Goal: Task Accomplishment & Management: Complete application form

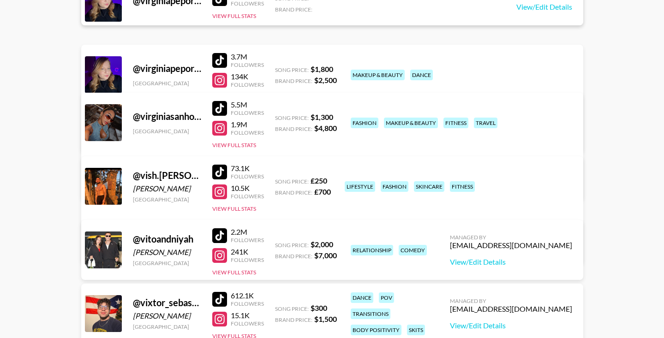
scroll to position [993478, 0]
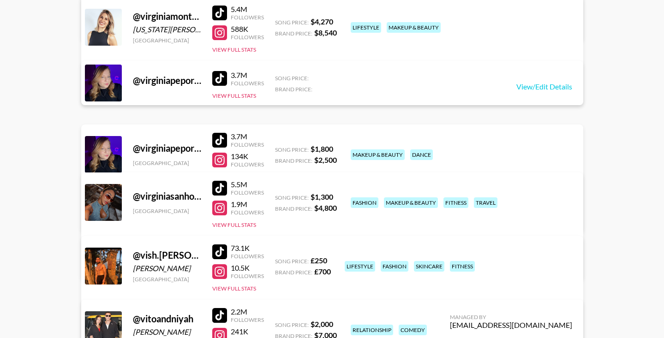
drag, startPoint x: 649, startPoint y: 83, endPoint x: 645, endPoint y: 221, distance: 137.6
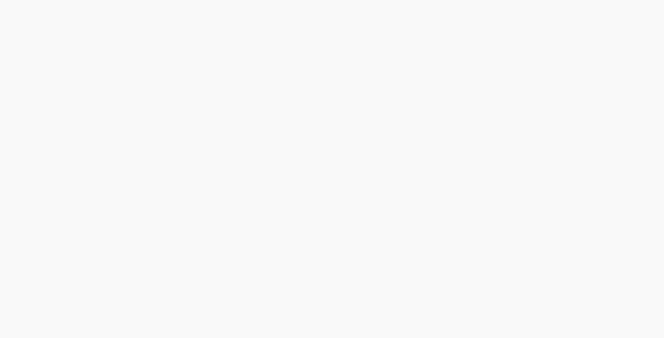
scroll to position [0, 0]
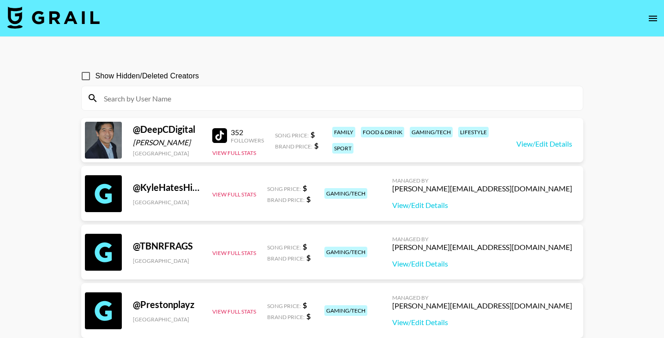
click at [654, 13] on icon "open drawer" at bounding box center [653, 18] width 11 height 11
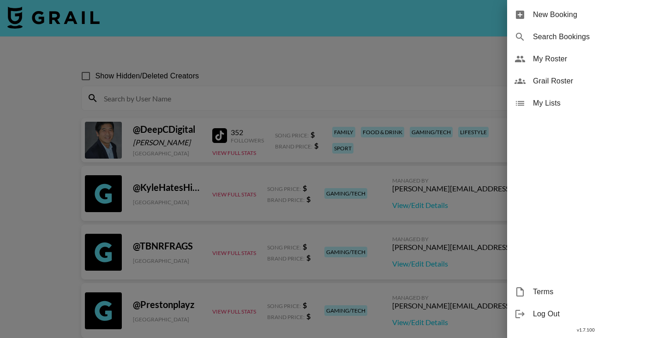
click at [534, 62] on span "My Roster" at bounding box center [595, 59] width 124 height 11
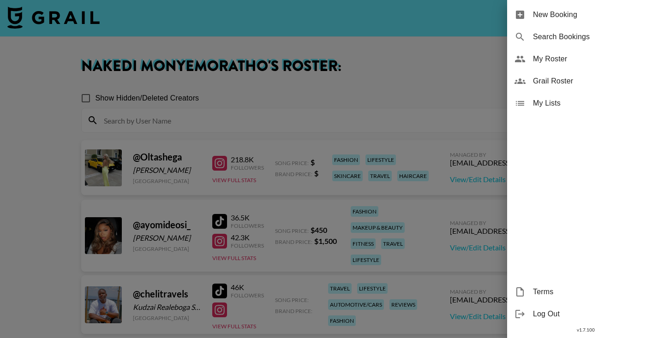
click at [334, 86] on div at bounding box center [332, 169] width 664 height 338
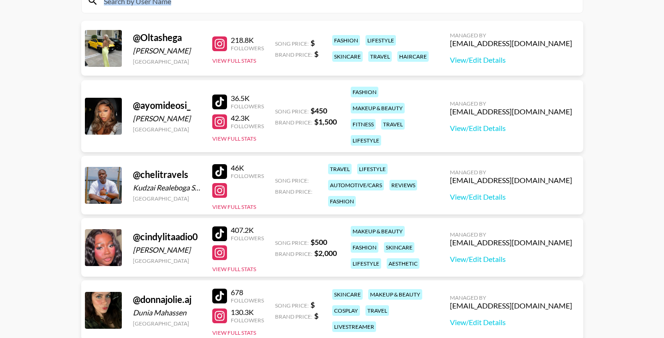
scroll to position [131, 0]
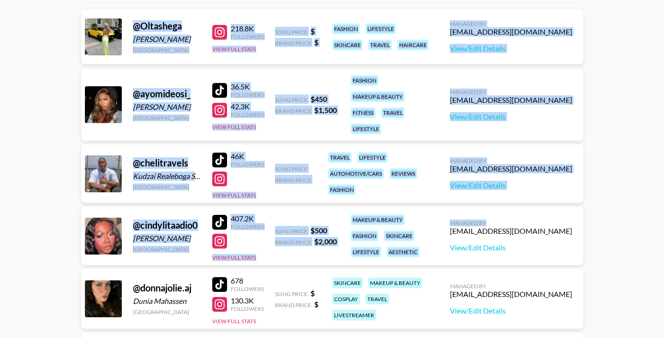
drag, startPoint x: 529, startPoint y: 92, endPoint x: 505, endPoint y: 224, distance: 134.2
click at [505, 224] on section "Show Hidden/Deleted Creators @ Oltashega Olta shega United Kingdom 218.8K Follo…" at bounding box center [332, 272] width 502 height 644
click at [615, 176] on main "Nakedi Monyemoratho 's Roster: Show Hidden/Deleted Creators @ Oltashega Olta sh…" at bounding box center [332, 261] width 664 height 710
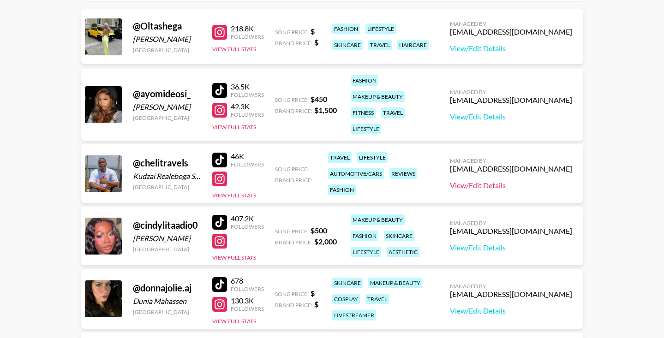
click at [471, 182] on link "View/Edit Details" at bounding box center [511, 185] width 122 height 9
click at [243, 193] on button "View Full Stats" at bounding box center [234, 195] width 44 height 7
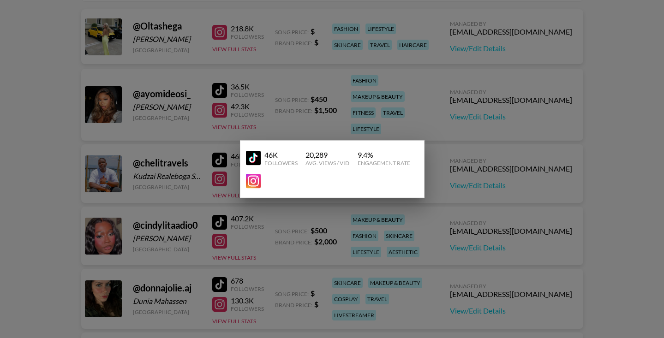
click at [204, 179] on div at bounding box center [332, 169] width 664 height 338
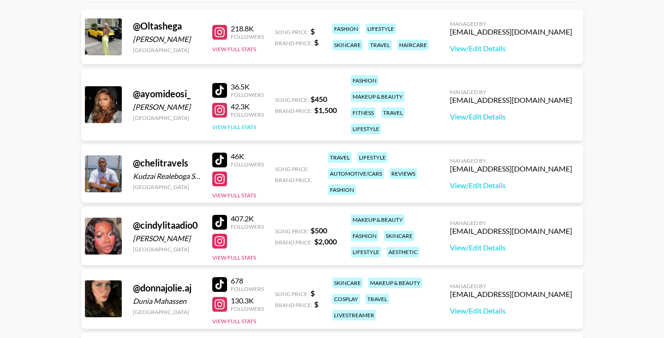
click at [251, 129] on button "View Full Stats" at bounding box center [234, 127] width 44 height 7
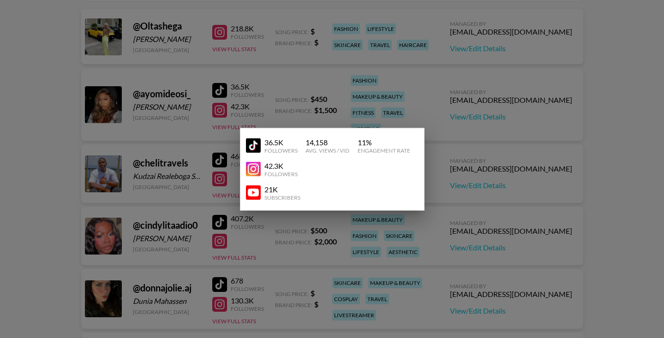
click at [215, 174] on div at bounding box center [332, 169] width 664 height 338
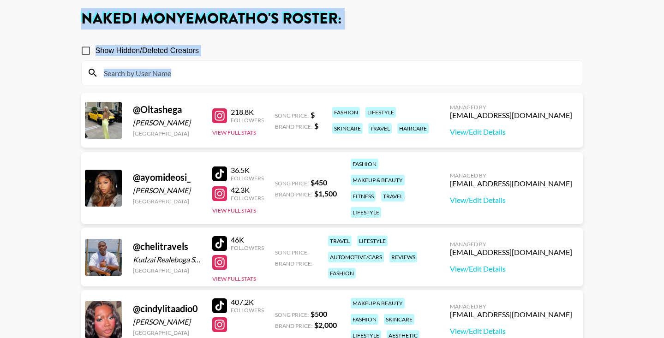
scroll to position [0, 0]
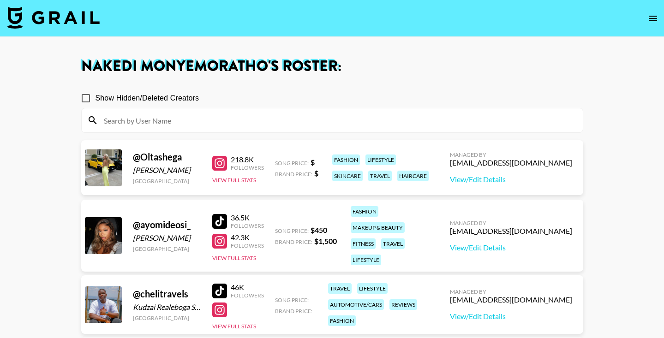
drag, startPoint x: 656, startPoint y: 205, endPoint x: 642, endPoint y: 252, distance: 49.5
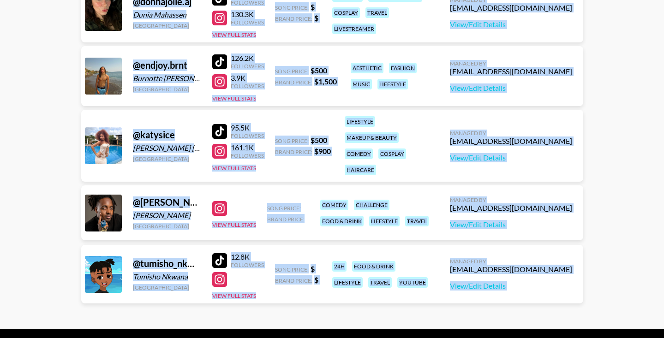
scroll to position [446, 0]
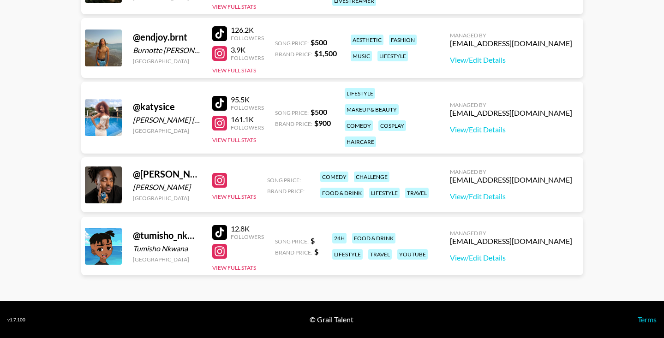
drag, startPoint x: 606, startPoint y: 332, endPoint x: 619, endPoint y: 248, distance: 84.5
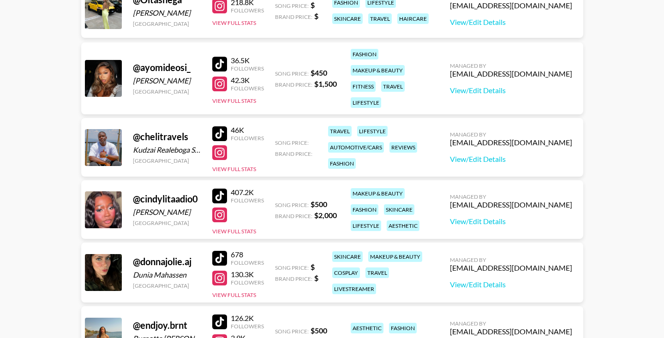
scroll to position [0, 0]
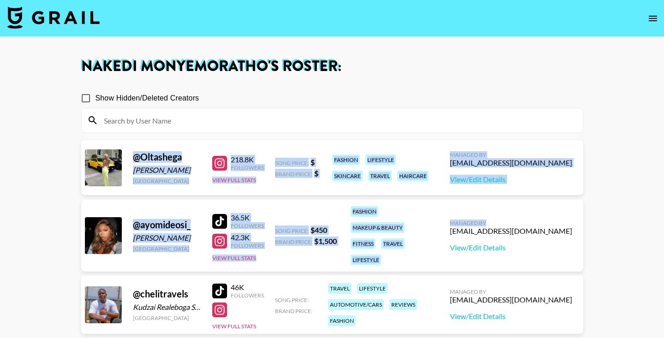
drag, startPoint x: 638, startPoint y: 239, endPoint x: 554, endPoint y: 223, distance: 85.1
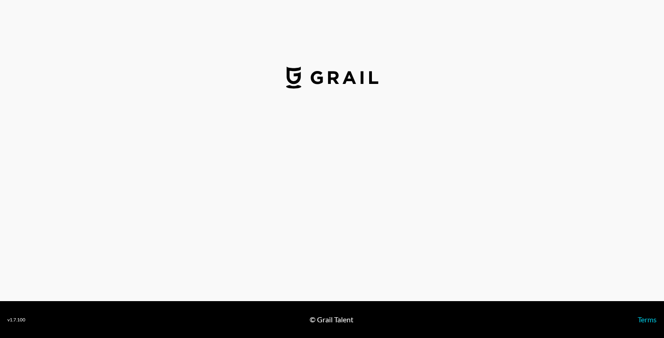
select select "USD"
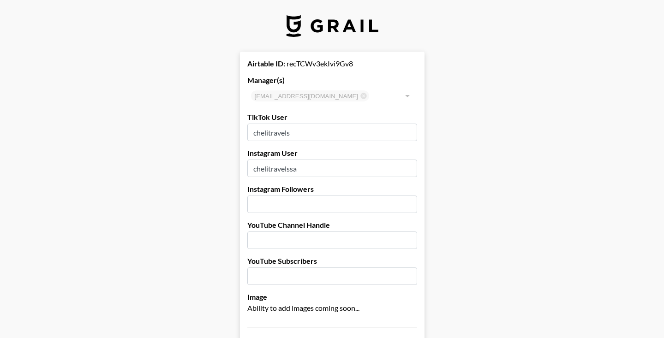
click at [342, 211] on input "number" at bounding box center [332, 205] width 170 height 18
type input "45825"
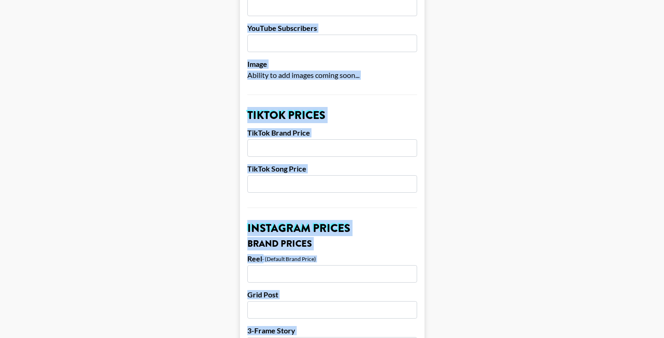
scroll to position [252, 0]
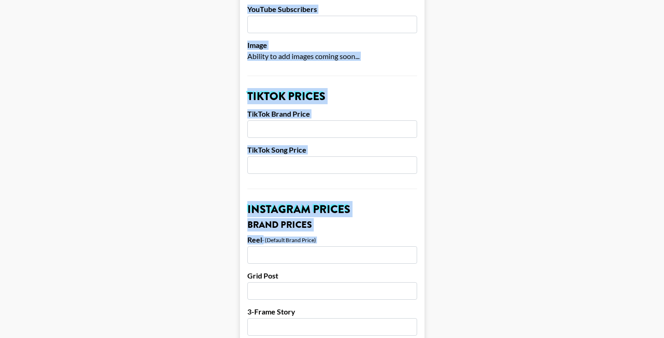
drag, startPoint x: 640, startPoint y: 42, endPoint x: 649, endPoint y: 252, distance: 210.7
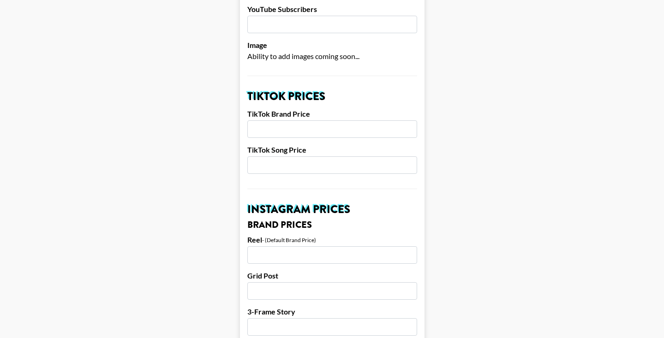
click at [343, 126] on input "number" at bounding box center [332, 129] width 170 height 18
type input "2000"
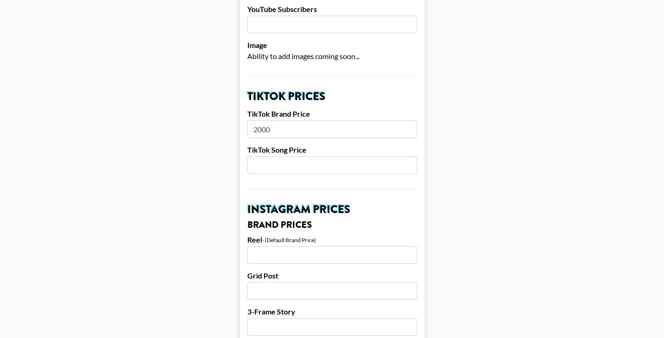
click at [275, 166] on input "number" at bounding box center [332, 165] width 170 height 18
type input "500"
click at [312, 255] on input "number" at bounding box center [332, 255] width 170 height 18
type input "5000"
click at [291, 299] on input "number" at bounding box center [332, 291] width 170 height 18
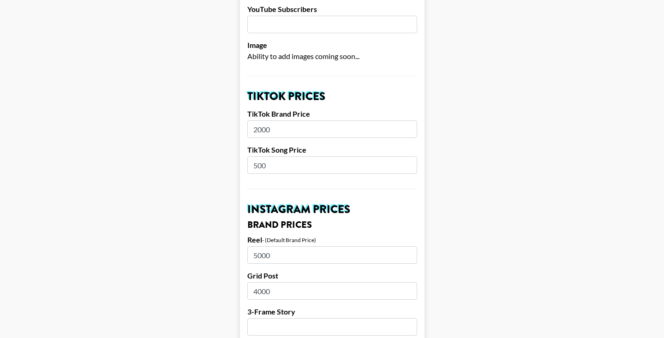
type input "4000"
click at [274, 328] on input "number" at bounding box center [332, 327] width 170 height 18
type input "2000"
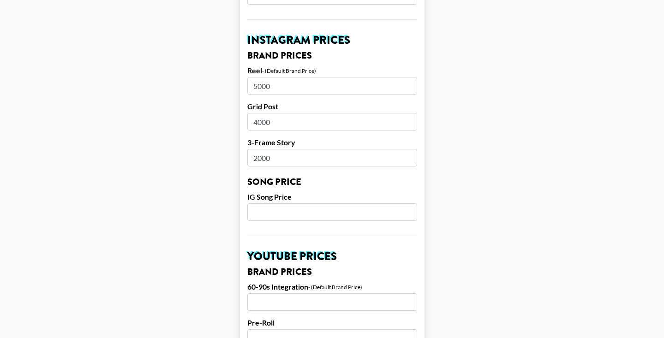
scroll to position [475, 0]
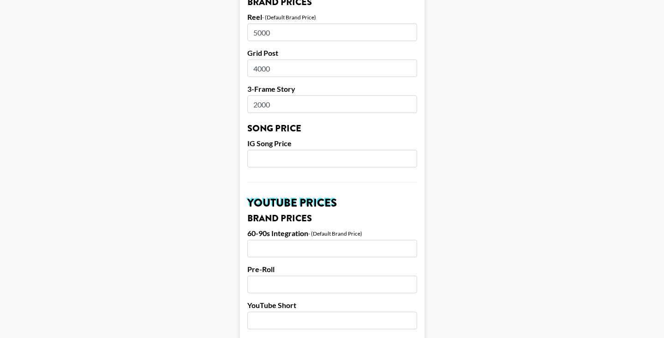
drag, startPoint x: 476, startPoint y: 242, endPoint x: 468, endPoint y: 328, distance: 85.7
click at [468, 328] on main "Airtable ID: recTCWv3ekIvi9Gv8 Manager(s) [EMAIL_ADDRESS][DOMAIN_NAME] ​ TikTok…" at bounding box center [331, 151] width 649 height 1149
click at [267, 161] on input "number" at bounding box center [332, 159] width 170 height 18
click at [519, 233] on main "Airtable ID: recTCWv3ekIvi9Gv8 Manager(s) [EMAIL_ADDRESS][DOMAIN_NAME] ​ TikTok…" at bounding box center [331, 151] width 649 height 1149
click at [284, 159] on input "5000" at bounding box center [332, 159] width 170 height 18
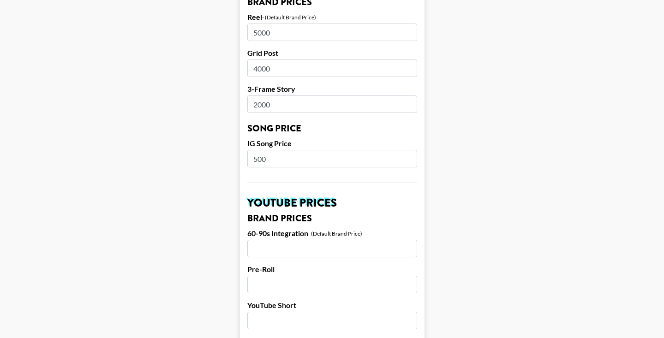
type input "500"
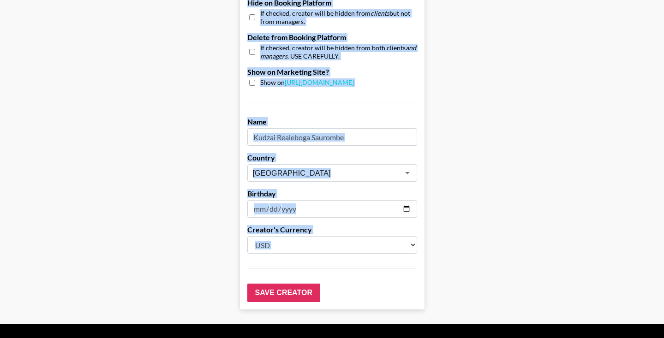
scroll to position [900, 0]
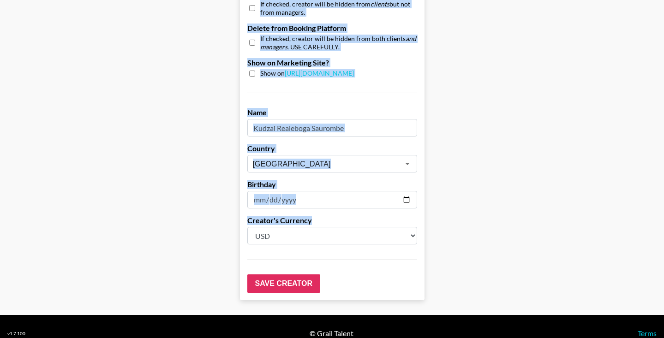
drag, startPoint x: 461, startPoint y: 198, endPoint x: 473, endPoint y: 219, distance: 24.6
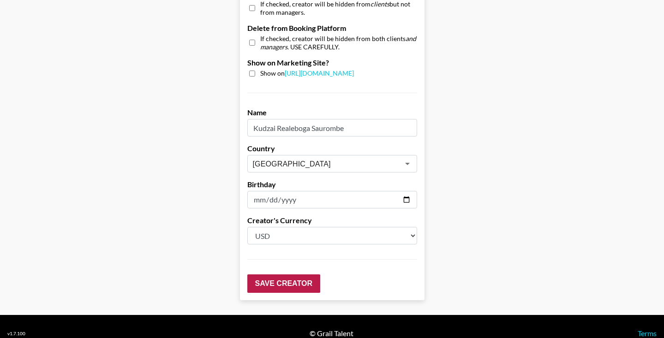
click at [288, 284] on input "Save Creator" at bounding box center [283, 284] width 73 height 18
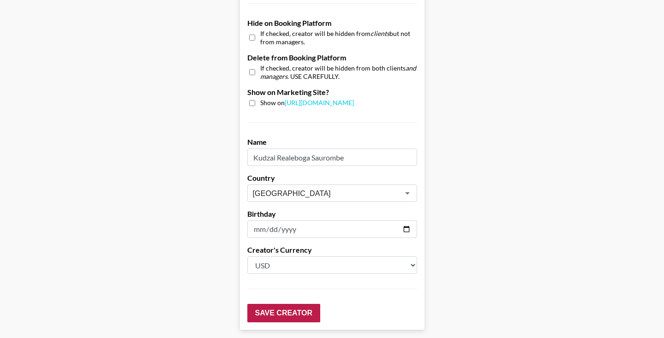
click at [274, 314] on input "Save Creator" at bounding box center [283, 313] width 73 height 18
